Goal: Check status: Check status

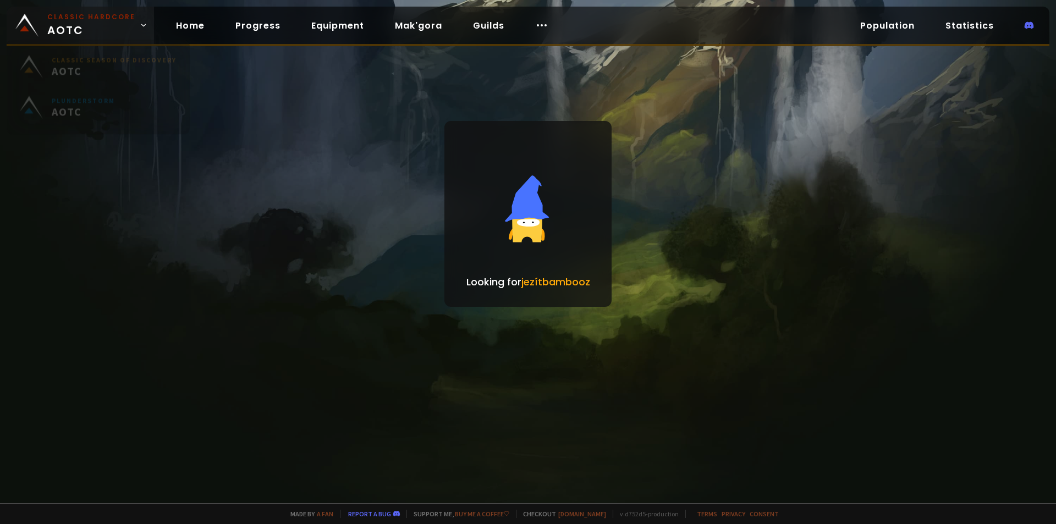
click at [51, 26] on span "Classic Hardcore AOTC" at bounding box center [91, 25] width 88 height 26
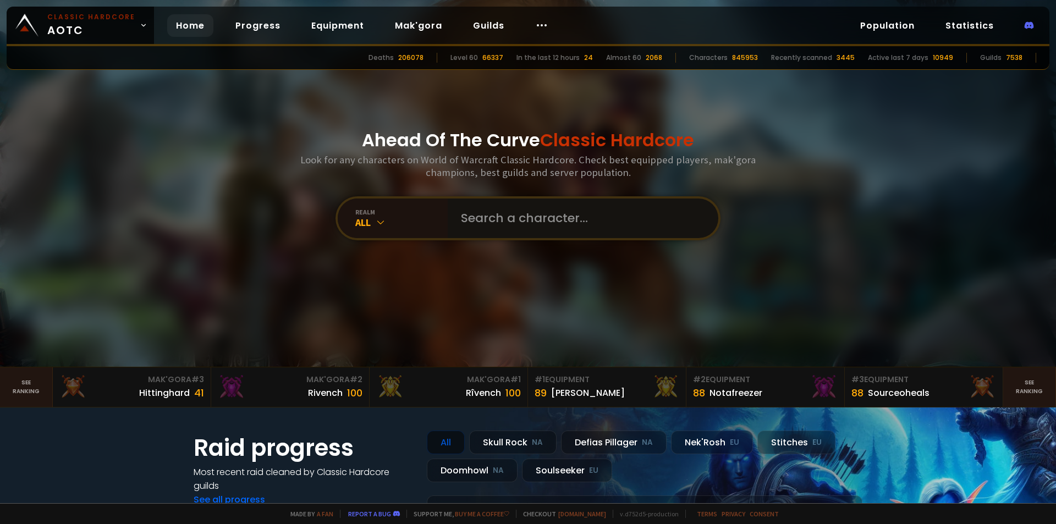
click at [473, 217] on input "text" at bounding box center [579, 219] width 251 height 40
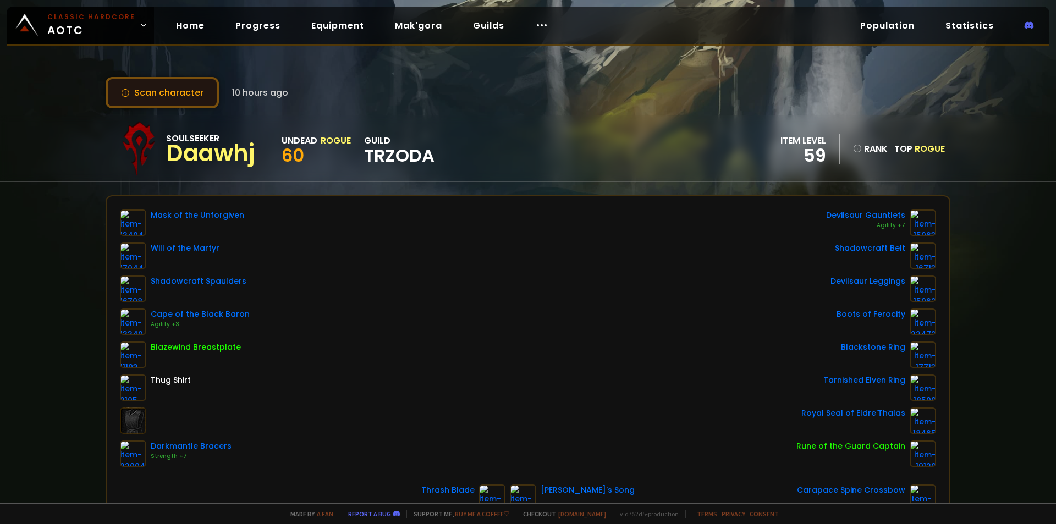
click at [182, 91] on button "Scan character" at bounding box center [162, 92] width 113 height 31
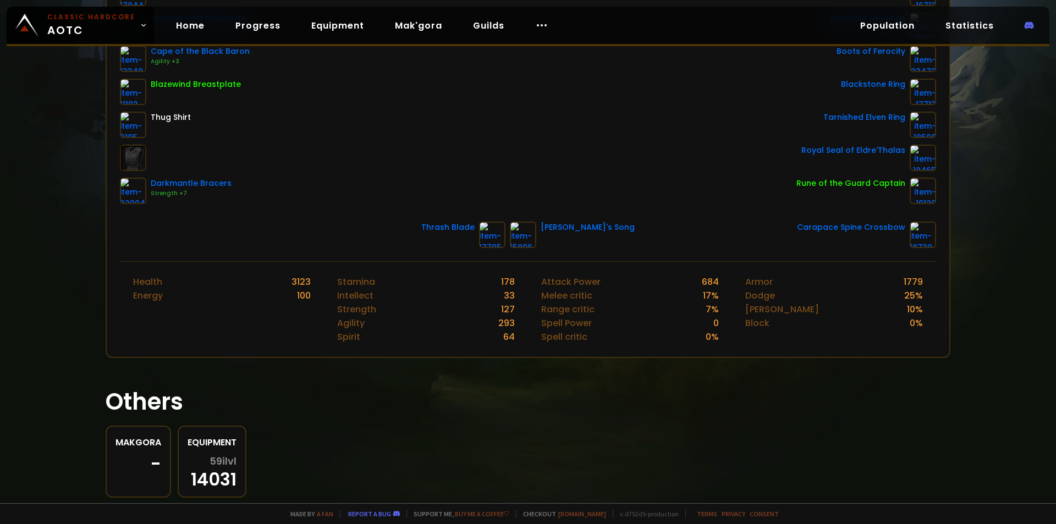
scroll to position [73, 0]
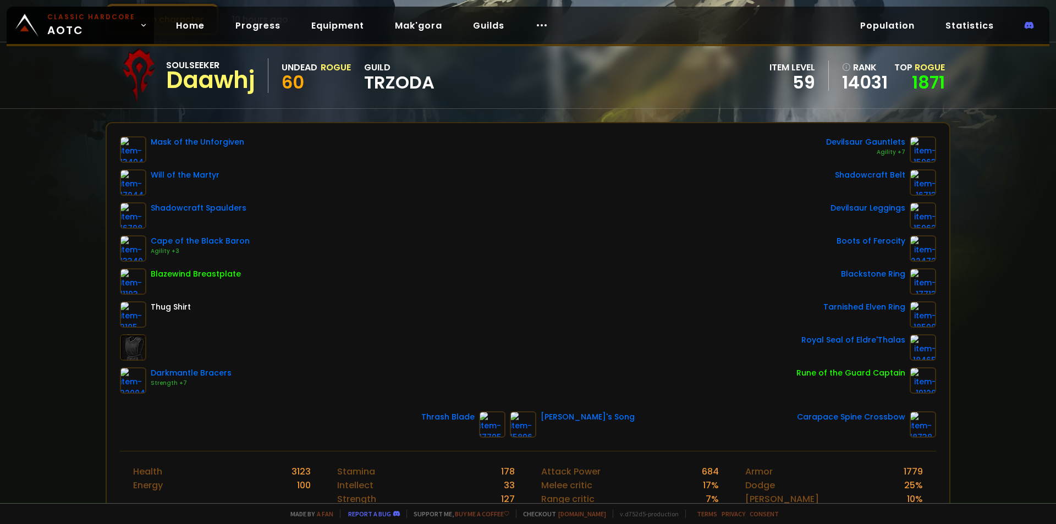
scroll to position [110, 0]
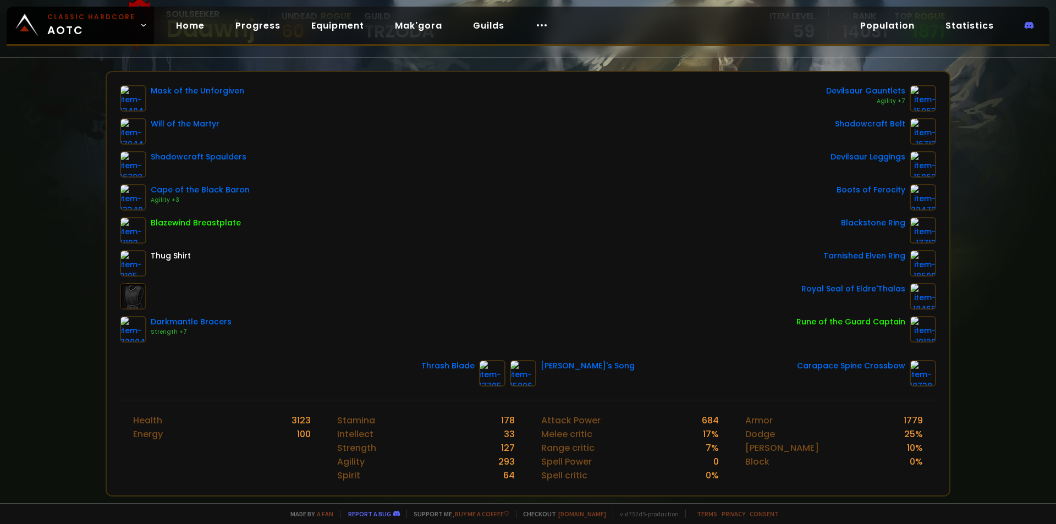
scroll to position [165, 0]
